Goal: Find specific page/section: Find specific page/section

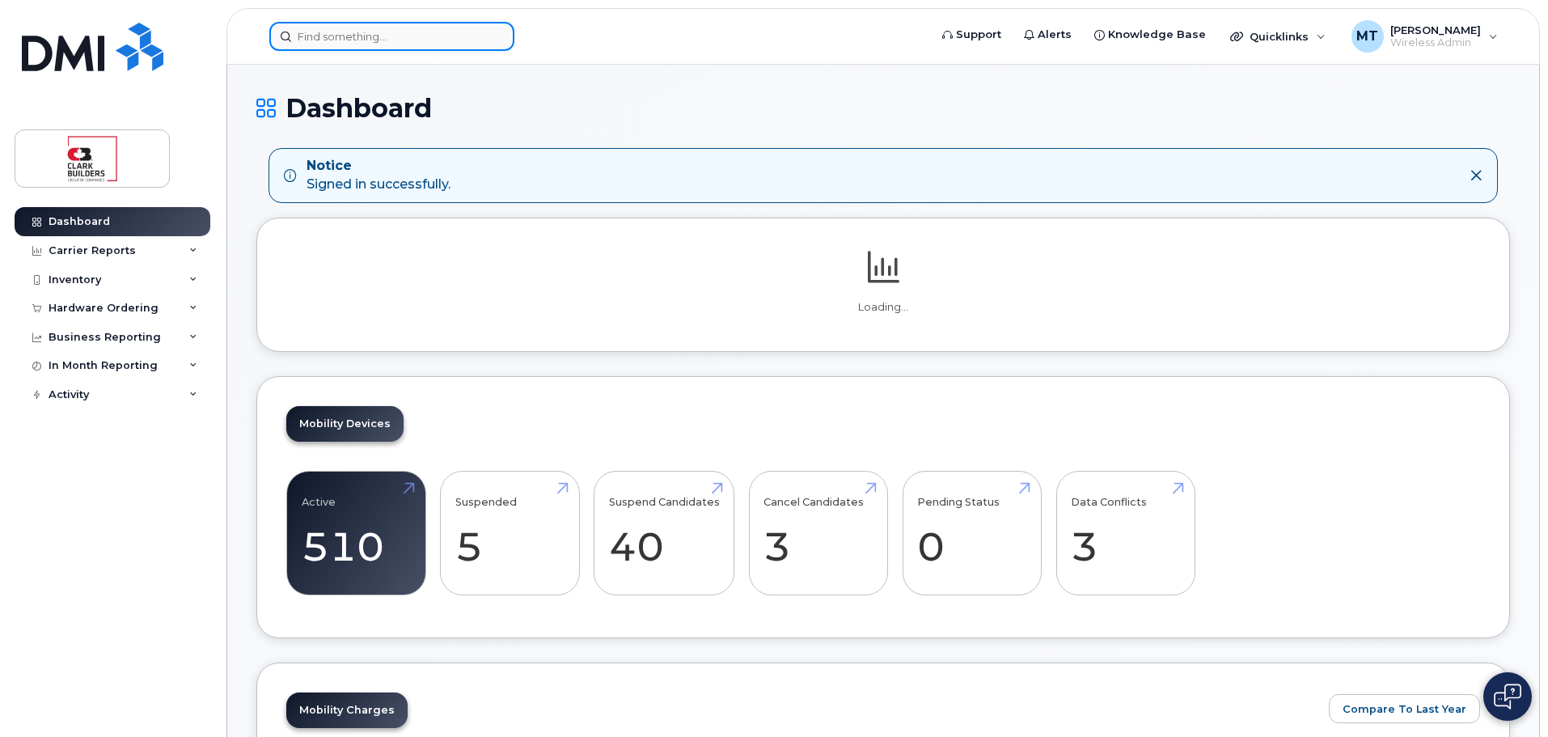
click at [388, 32] on input at bounding box center [391, 36] width 245 height 29
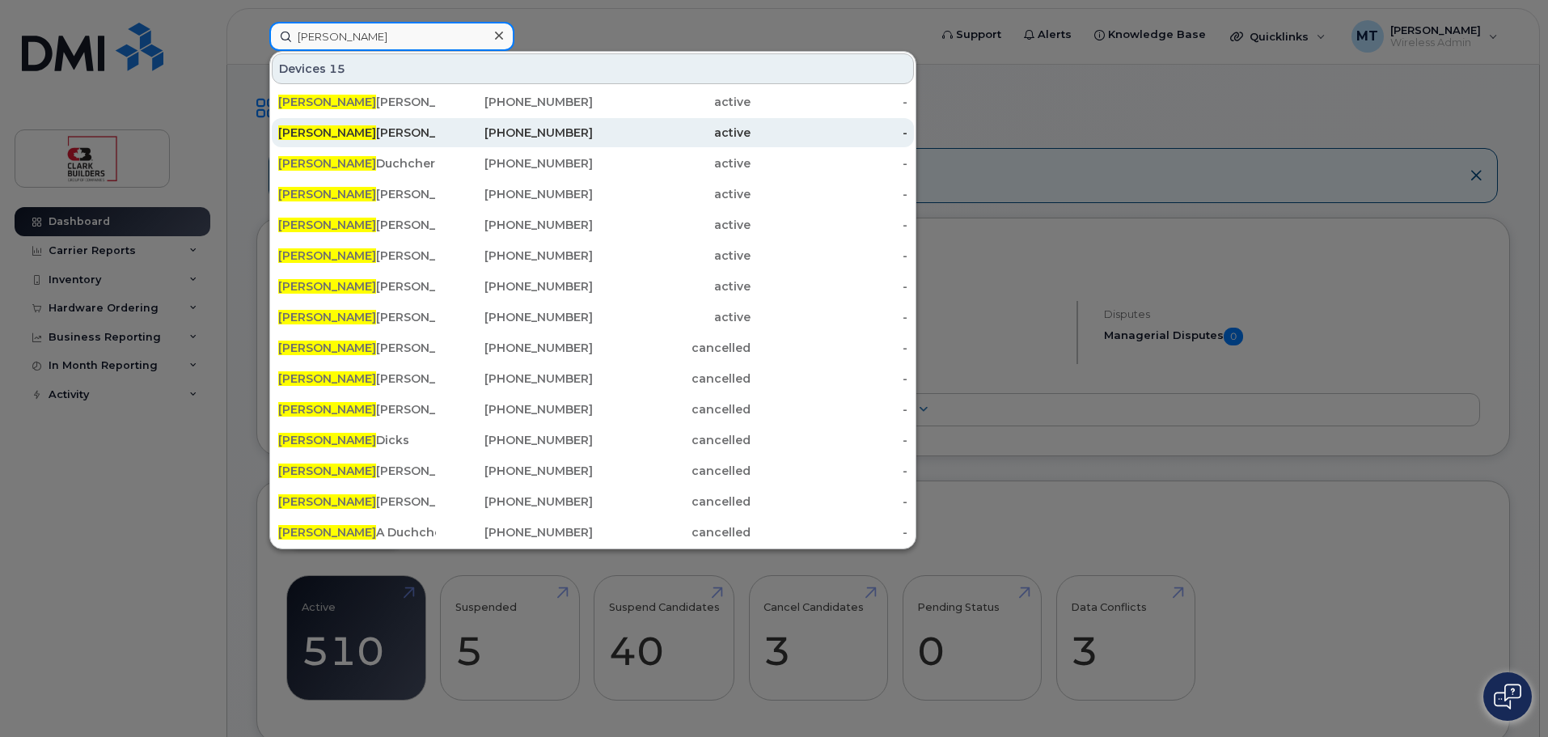
type input "[PERSON_NAME]"
click at [403, 129] on div "[PERSON_NAME]" at bounding box center [357, 133] width 158 height 16
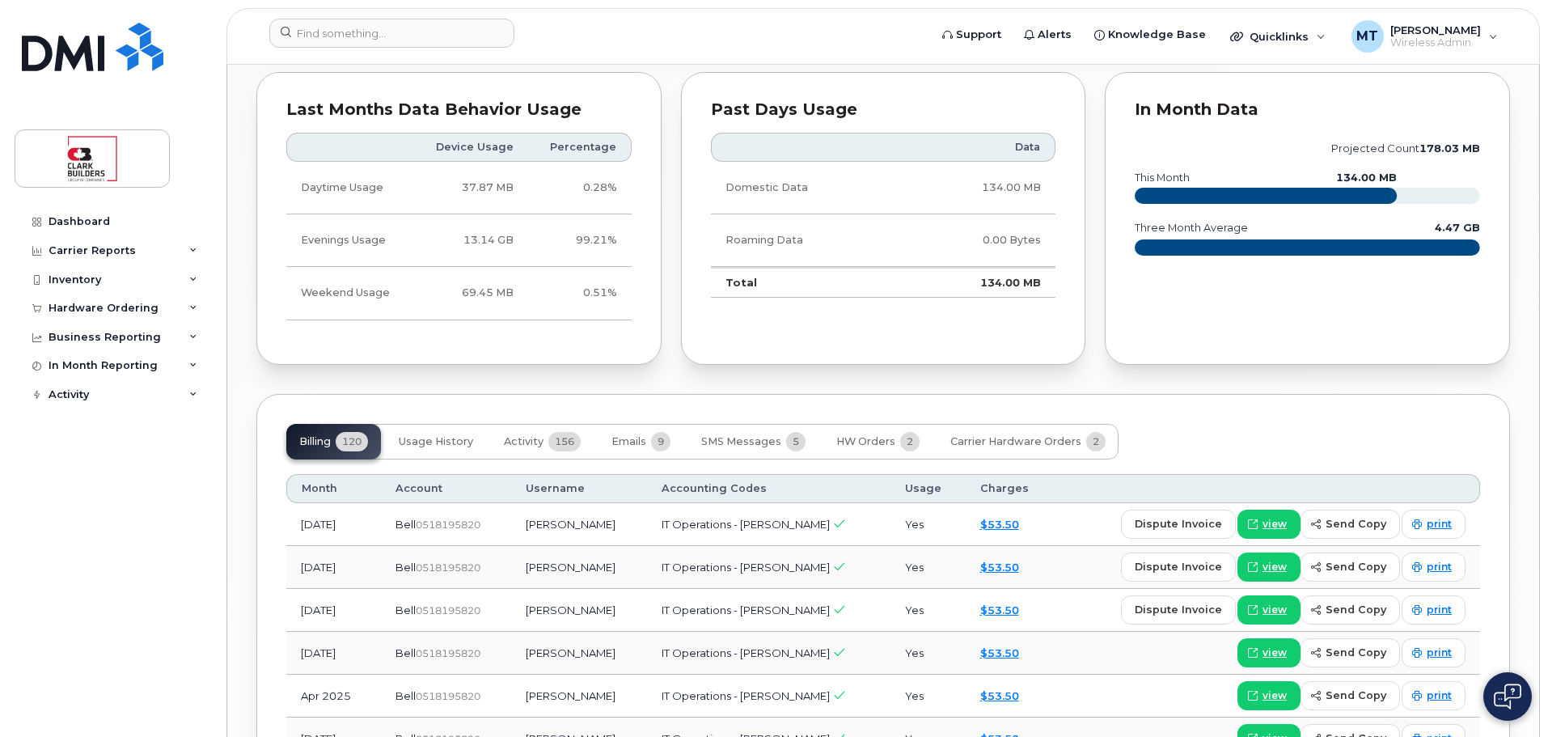
scroll to position [1213, 0]
